Goal: Task Accomplishment & Management: Complete application form

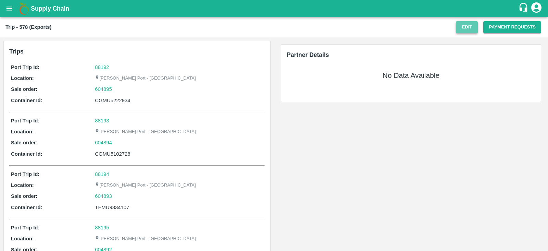
click at [467, 30] on button "Edit" at bounding box center [467, 27] width 22 height 12
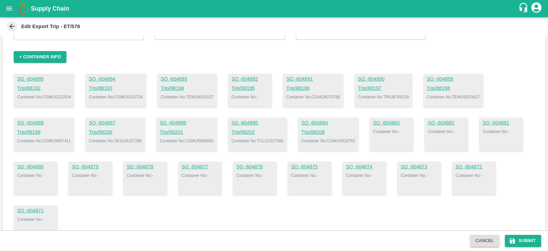
scroll to position [42, 0]
click at [56, 55] on button "+ Container Info" at bounding box center [40, 57] width 53 height 12
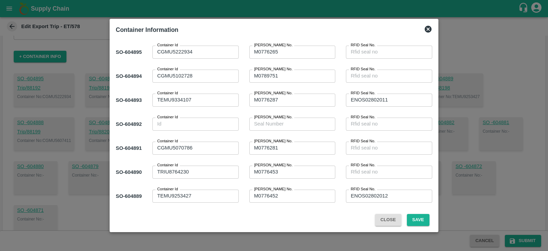
click at [211, 129] on div "x Container Id" at bounding box center [195, 123] width 86 height 13
paste textarea "SEGU9360096"
type textarea "SEGU9360096"
click at [323, 129] on div "x [PERSON_NAME] No." at bounding box center [292, 123] width 86 height 13
click at [308, 129] on div "x [PERSON_NAME] No." at bounding box center [292, 123] width 86 height 13
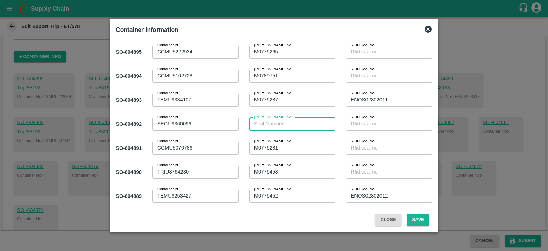
click at [296, 125] on textarea "[PERSON_NAME] No." at bounding box center [292, 123] width 77 height 7
paste textarea "M0776298"
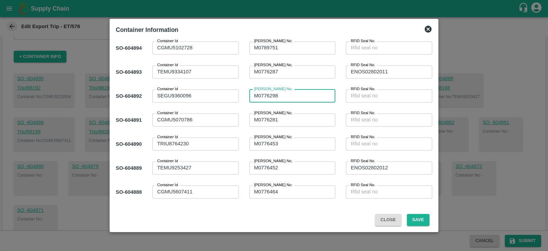
scroll to position [4, 0]
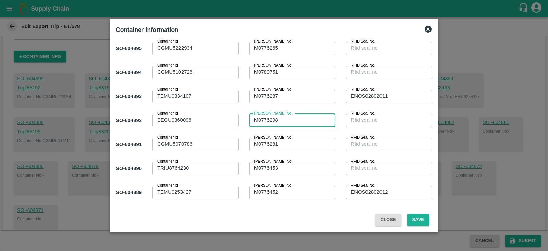
type textarea "M0776298"
click at [418, 222] on button "Save" at bounding box center [418, 220] width 23 height 12
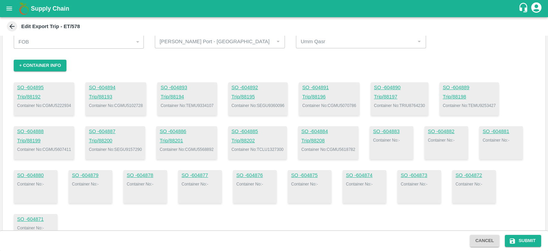
scroll to position [0, 0]
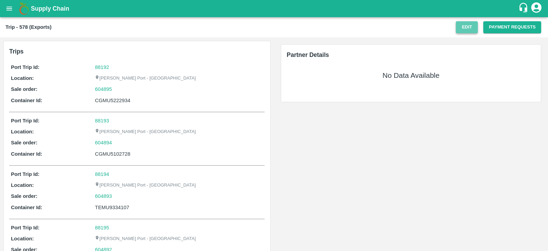
click at [466, 24] on button "Edit" at bounding box center [467, 27] width 22 height 12
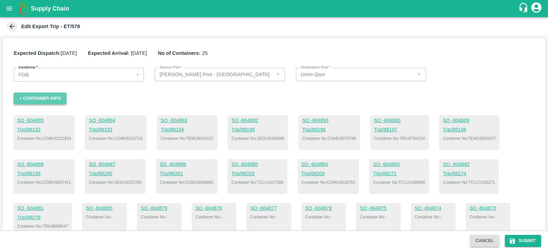
click at [56, 100] on button "+ Container Info" at bounding box center [40, 98] width 53 height 12
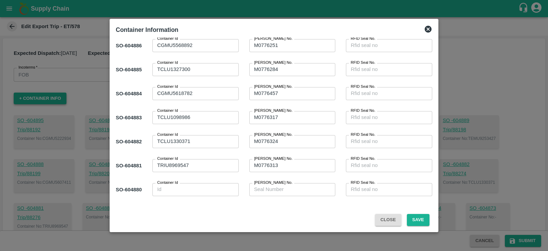
scroll to position [259, 0]
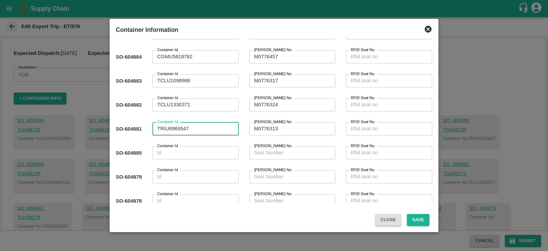
click at [180, 127] on textarea "TRIU8969547" at bounding box center [195, 128] width 77 height 7
type textarea "TRIU8968547"
click at [421, 218] on button "Save" at bounding box center [418, 220] width 23 height 12
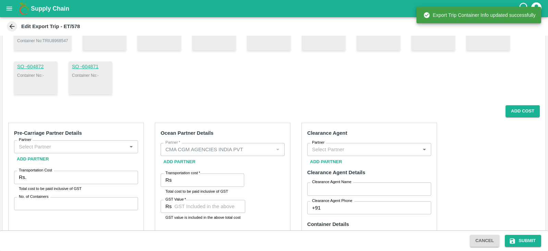
scroll to position [175, 0]
